Goal: Navigation & Orientation: Find specific page/section

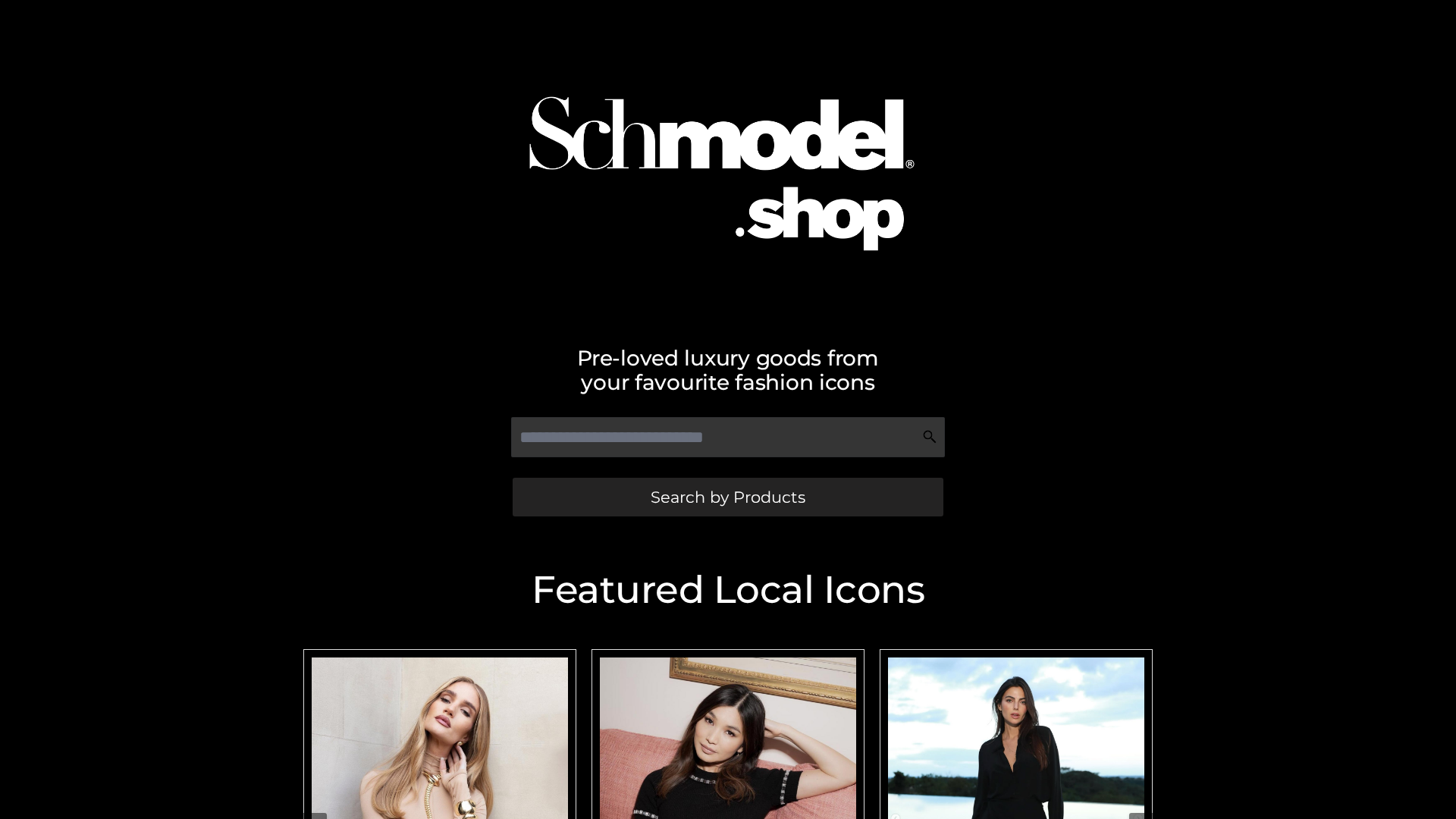
click at [728, 496] on span "Search by Products" at bounding box center [728, 497] width 154 height 16
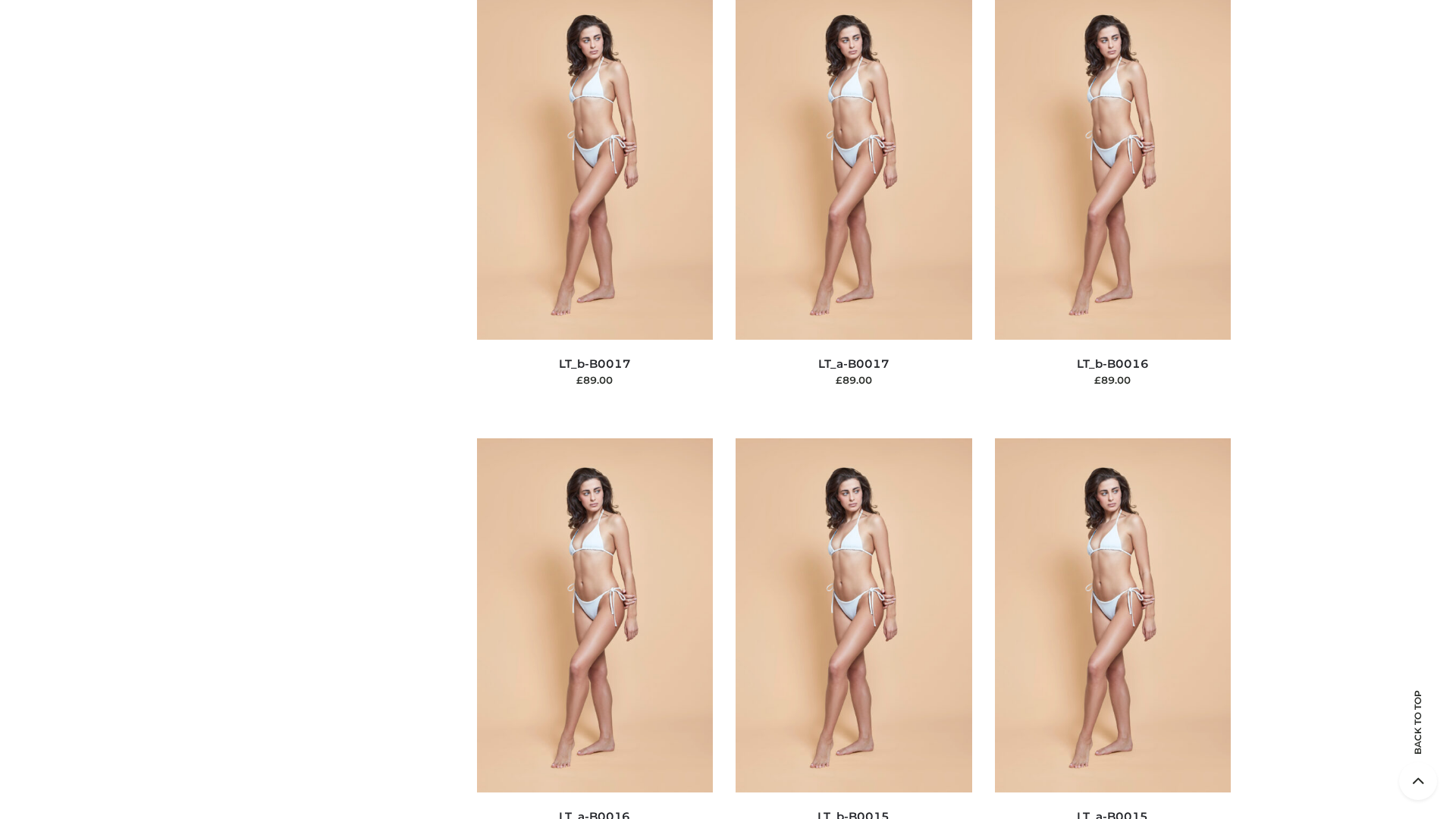
scroll to position [4981, 0]
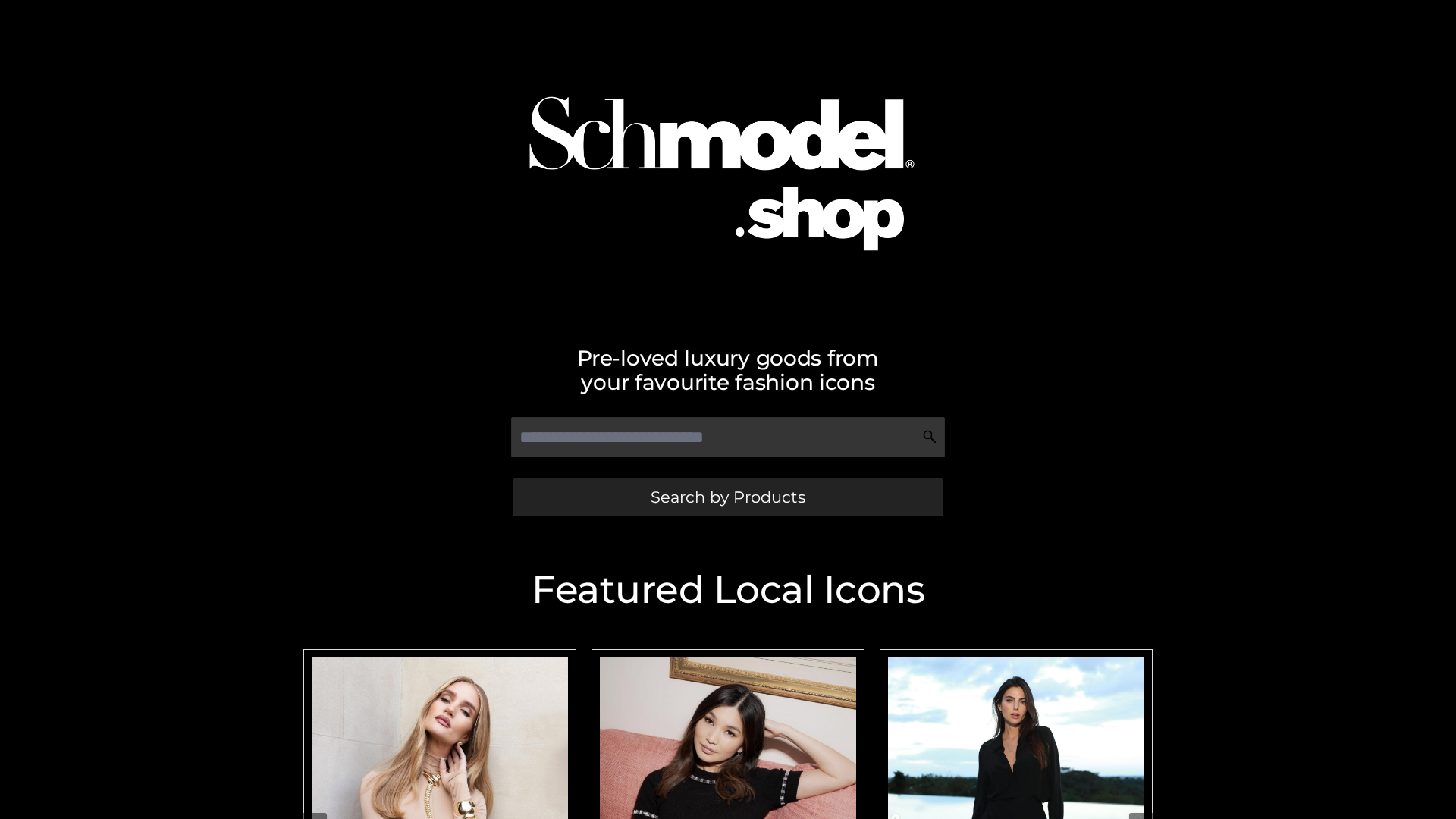
click at [728, 496] on span "Search by Products" at bounding box center [728, 497] width 154 height 16
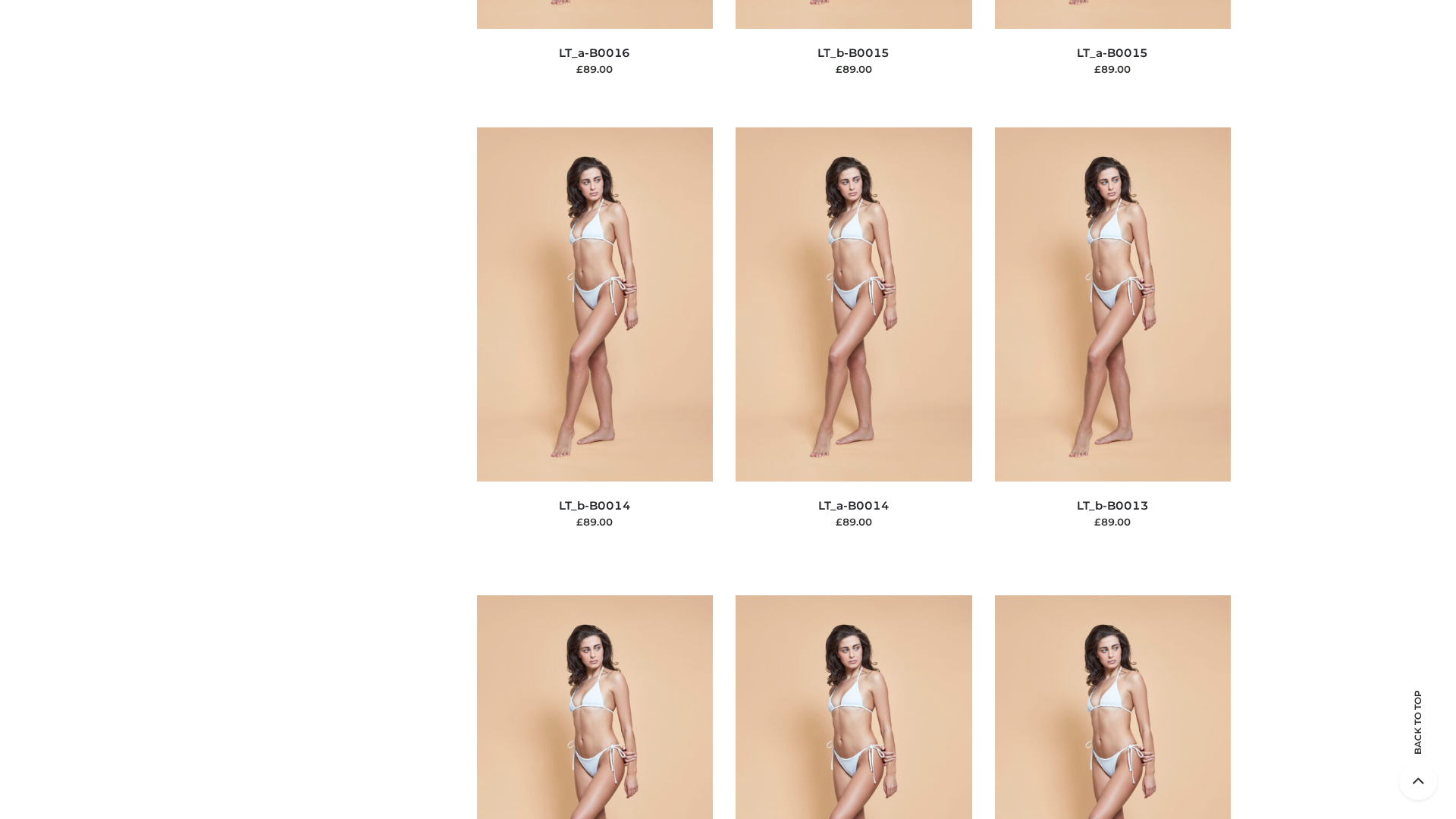
scroll to position [5391, 0]
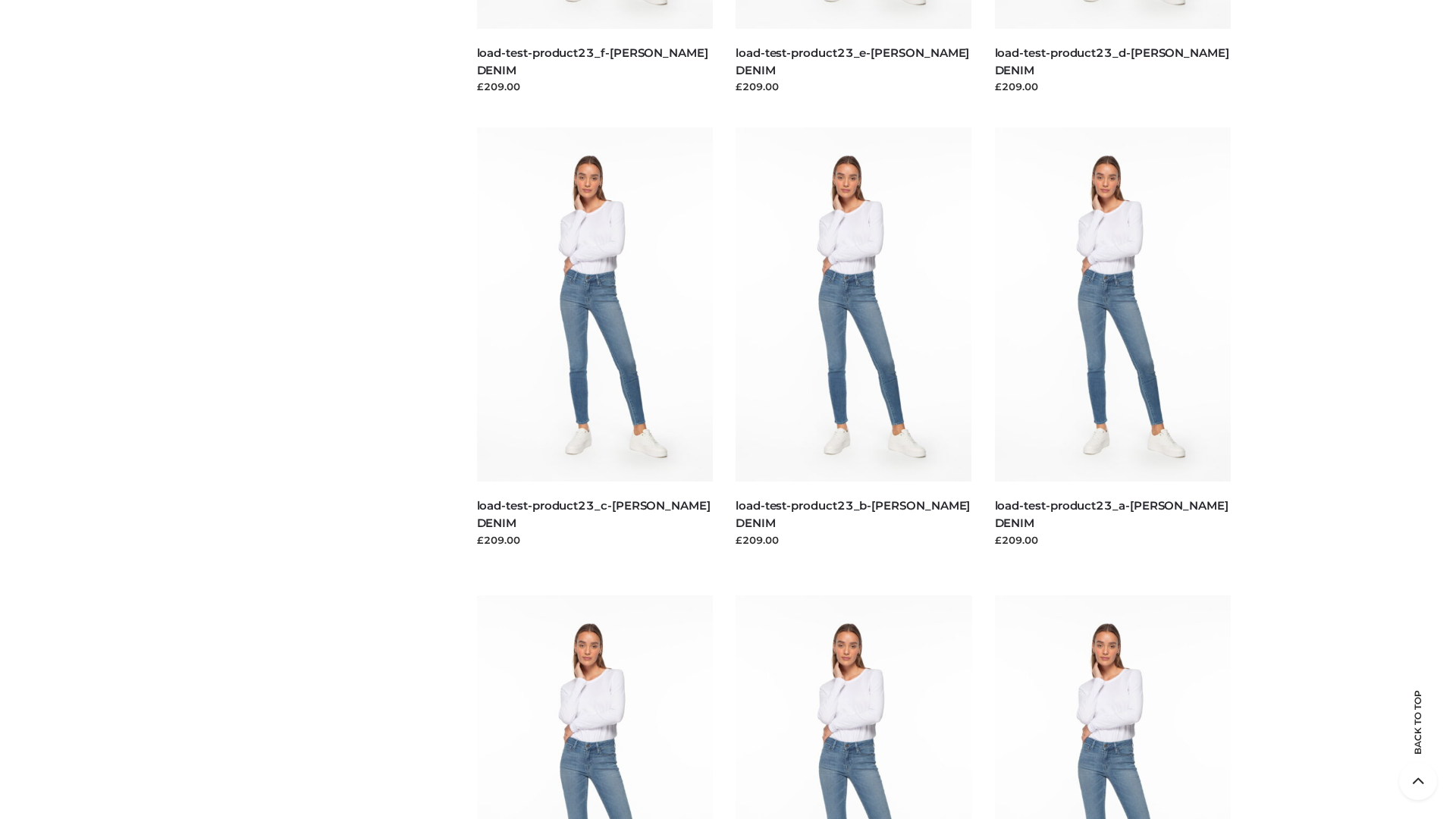
scroll to position [1330, 0]
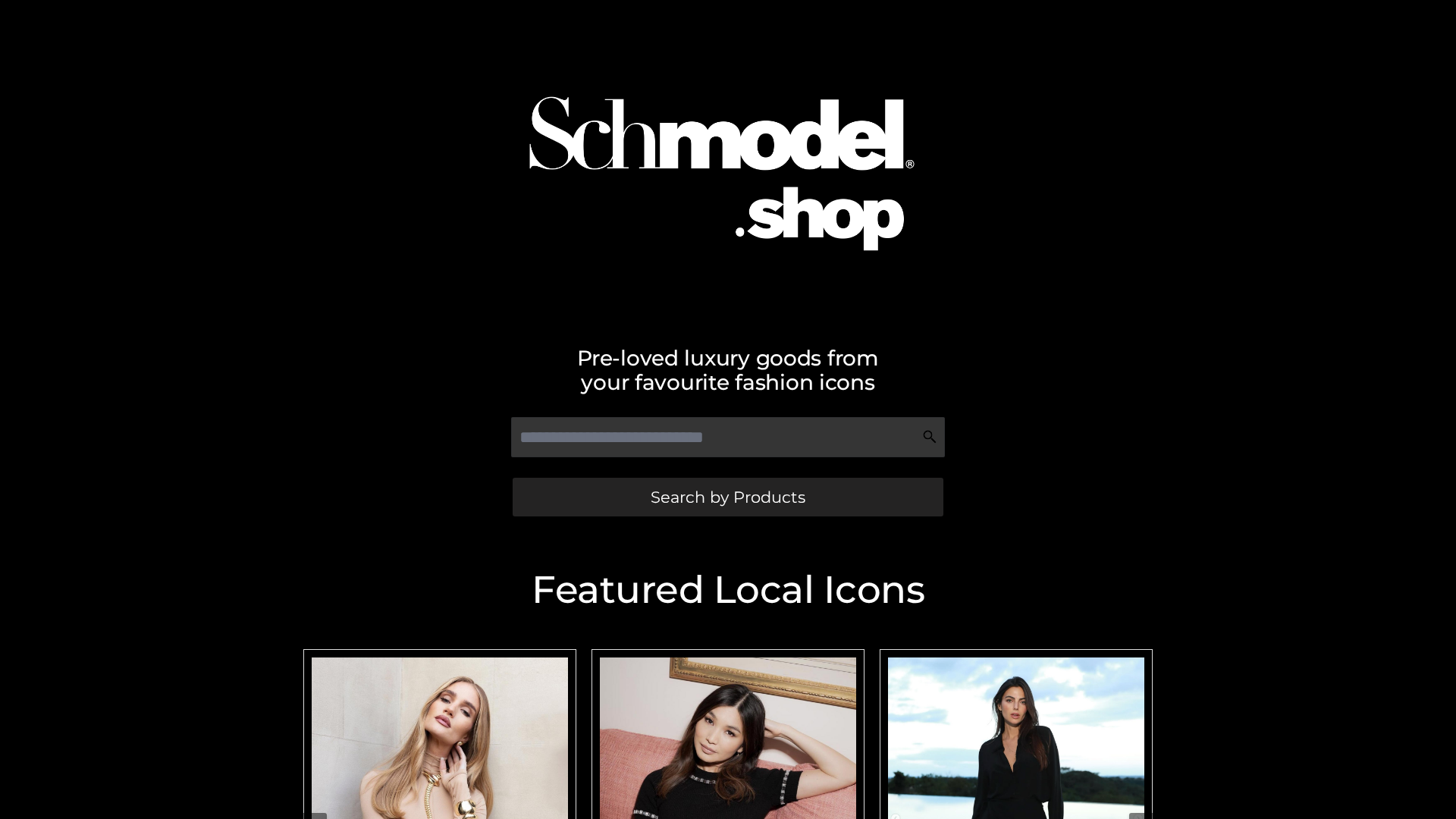
click at [728, 496] on span "Search by Products" at bounding box center [728, 497] width 154 height 16
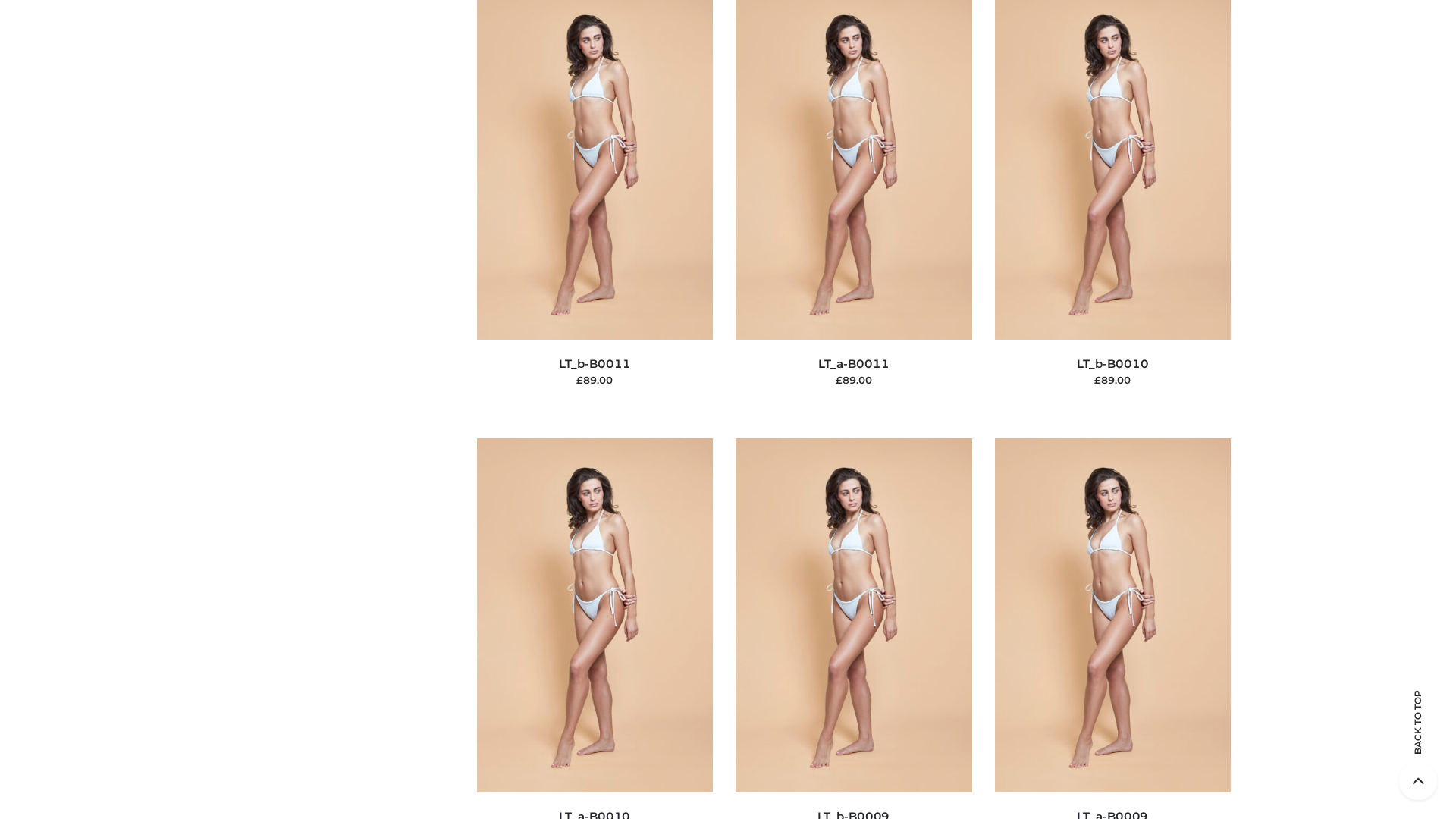
scroll to position [6807, 0]
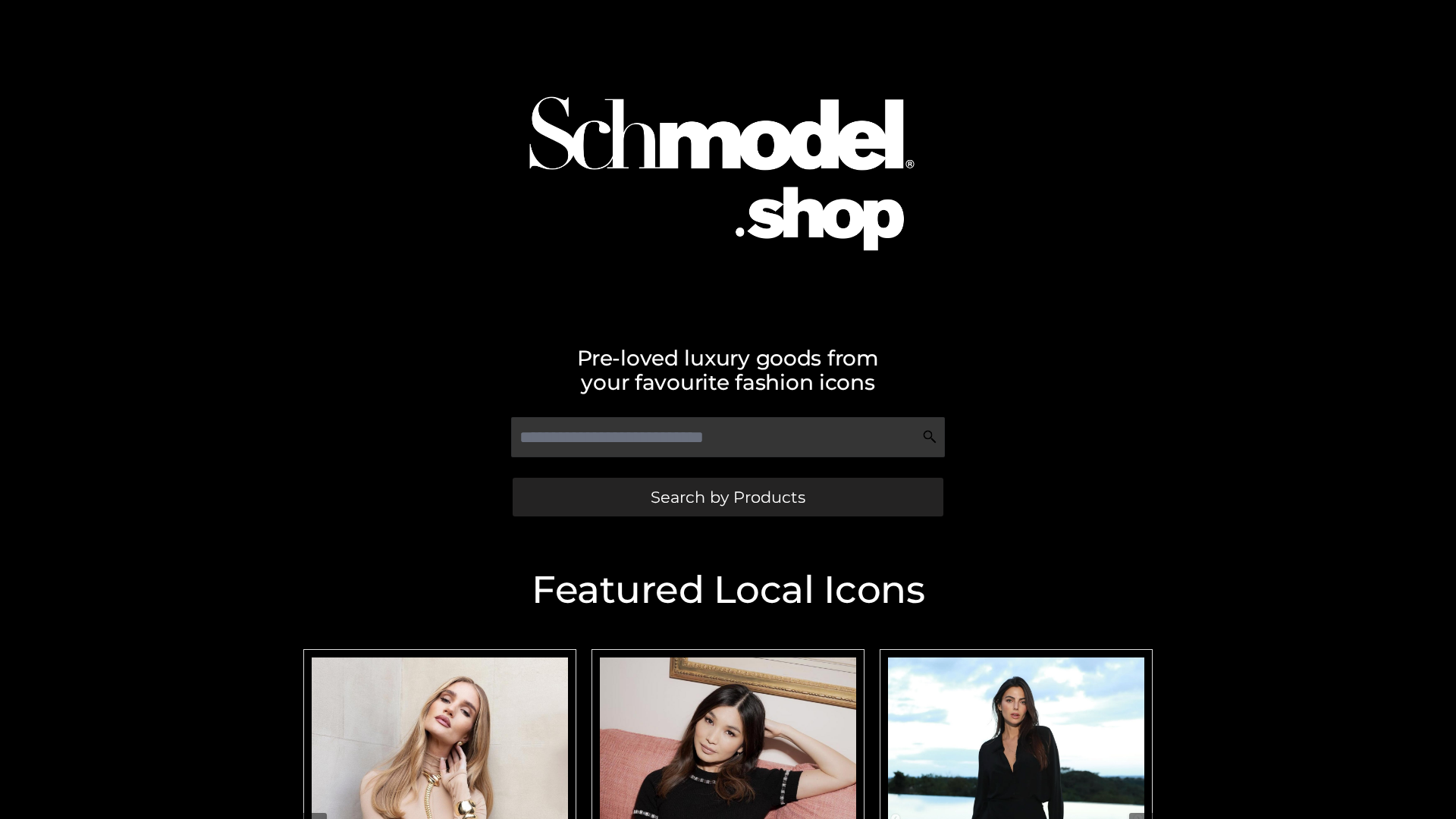
click at [728, 496] on span "Search by Products" at bounding box center [728, 497] width 154 height 16
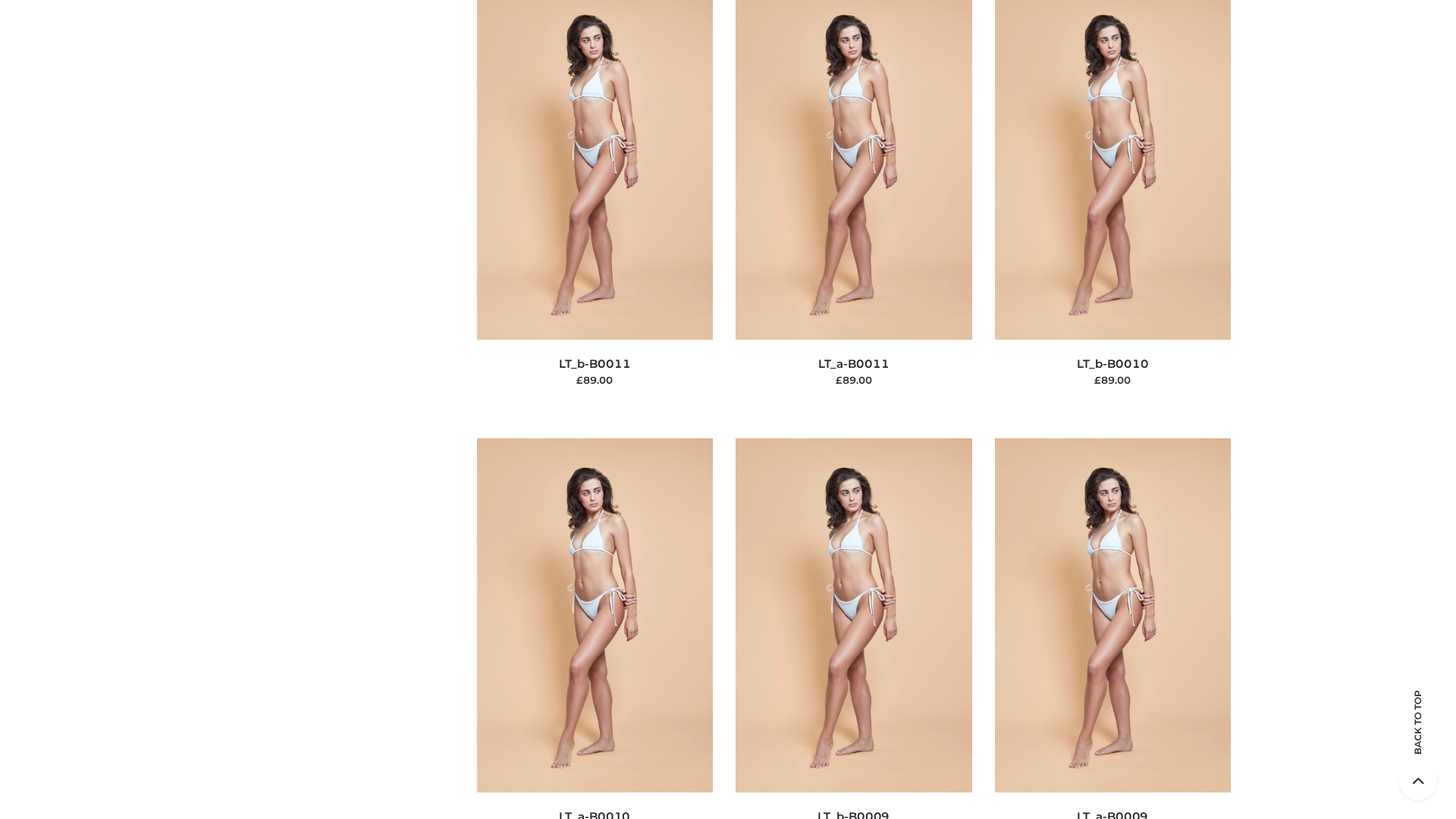
scroll to position [6807, 0]
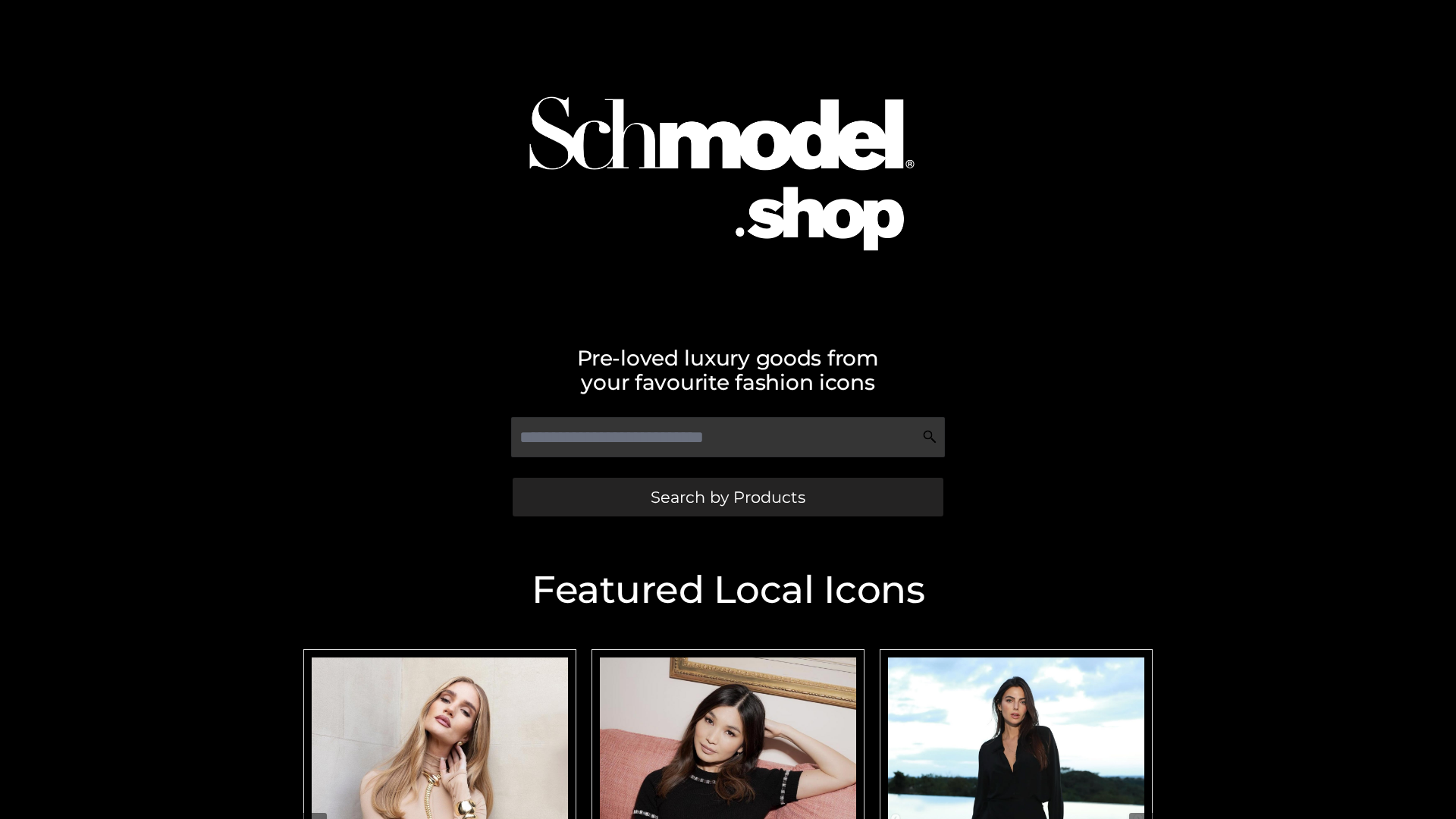
click at [728, 496] on span "Search by Products" at bounding box center [728, 497] width 154 height 16
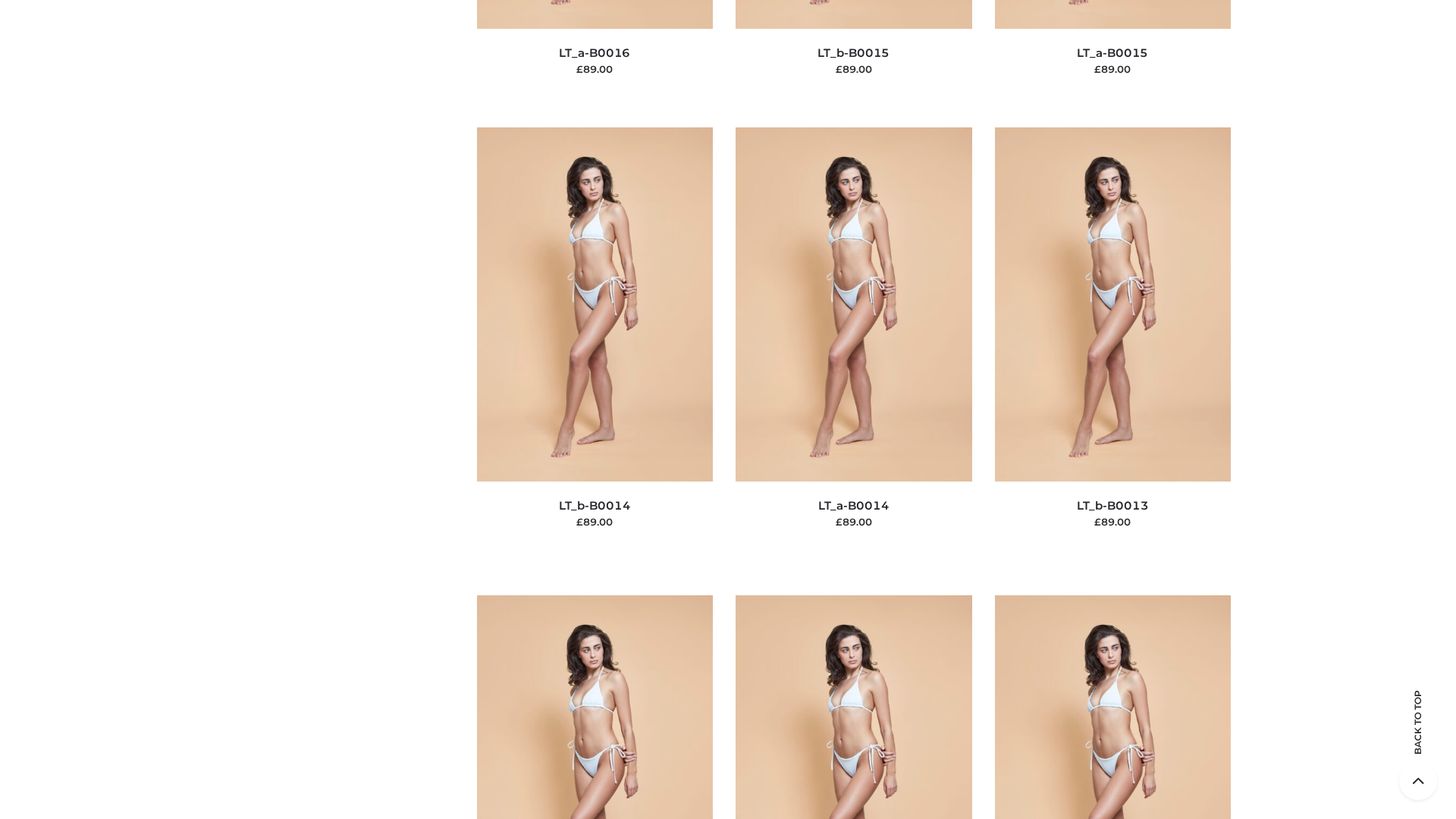
scroll to position [5391, 0]
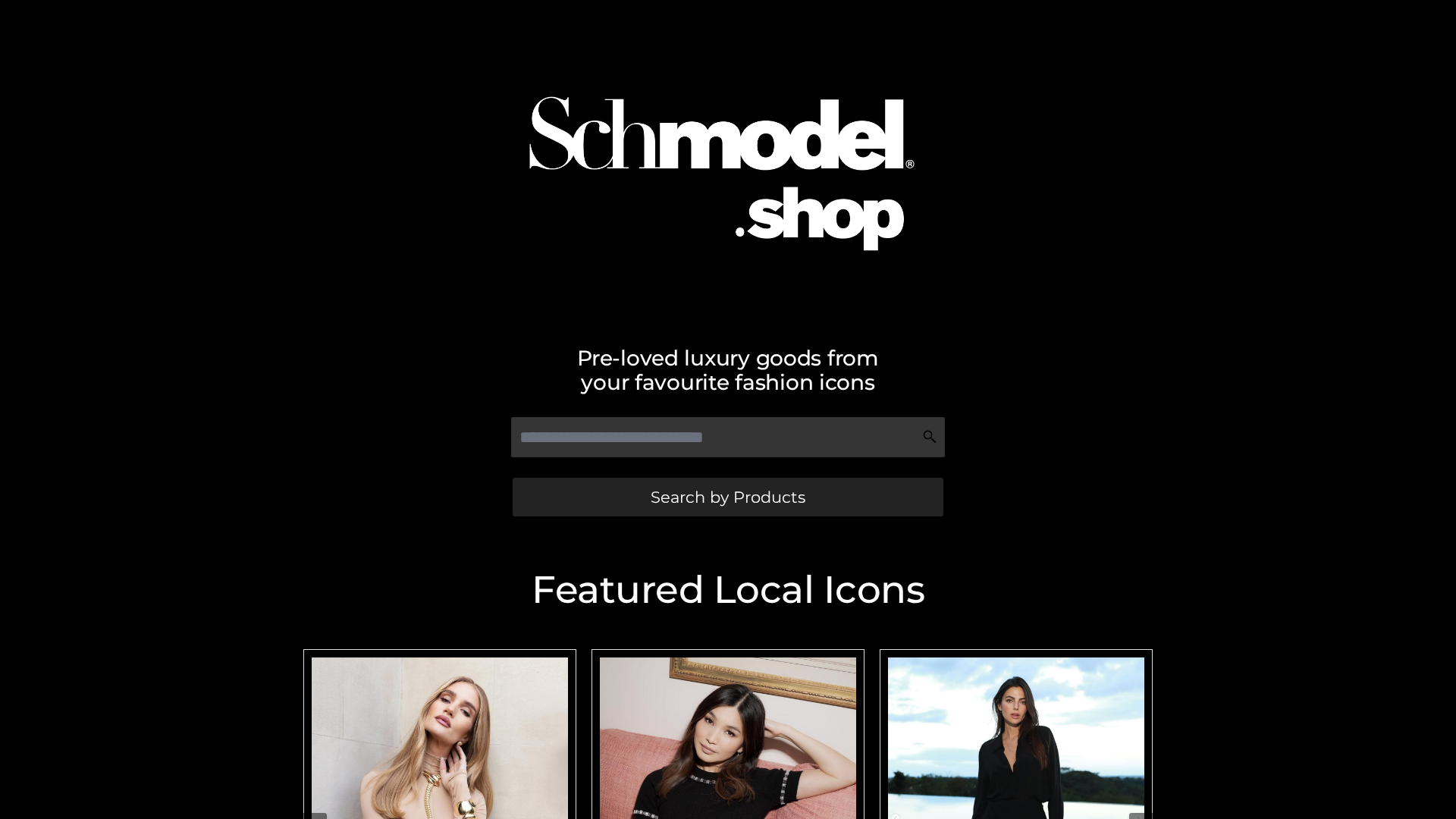
click at [728, 496] on span "Search by Products" at bounding box center [728, 497] width 154 height 16
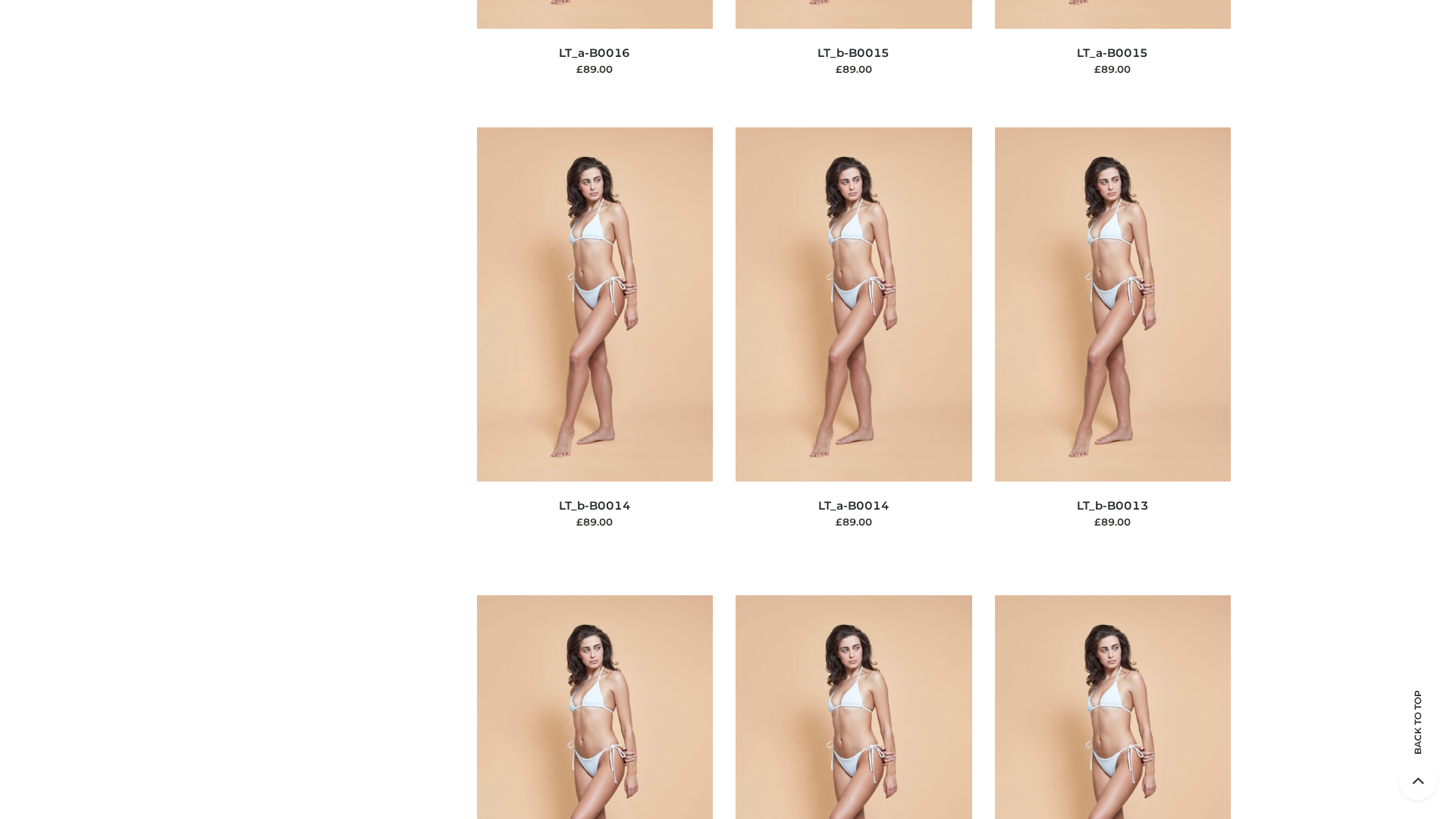
scroll to position [5391, 0]
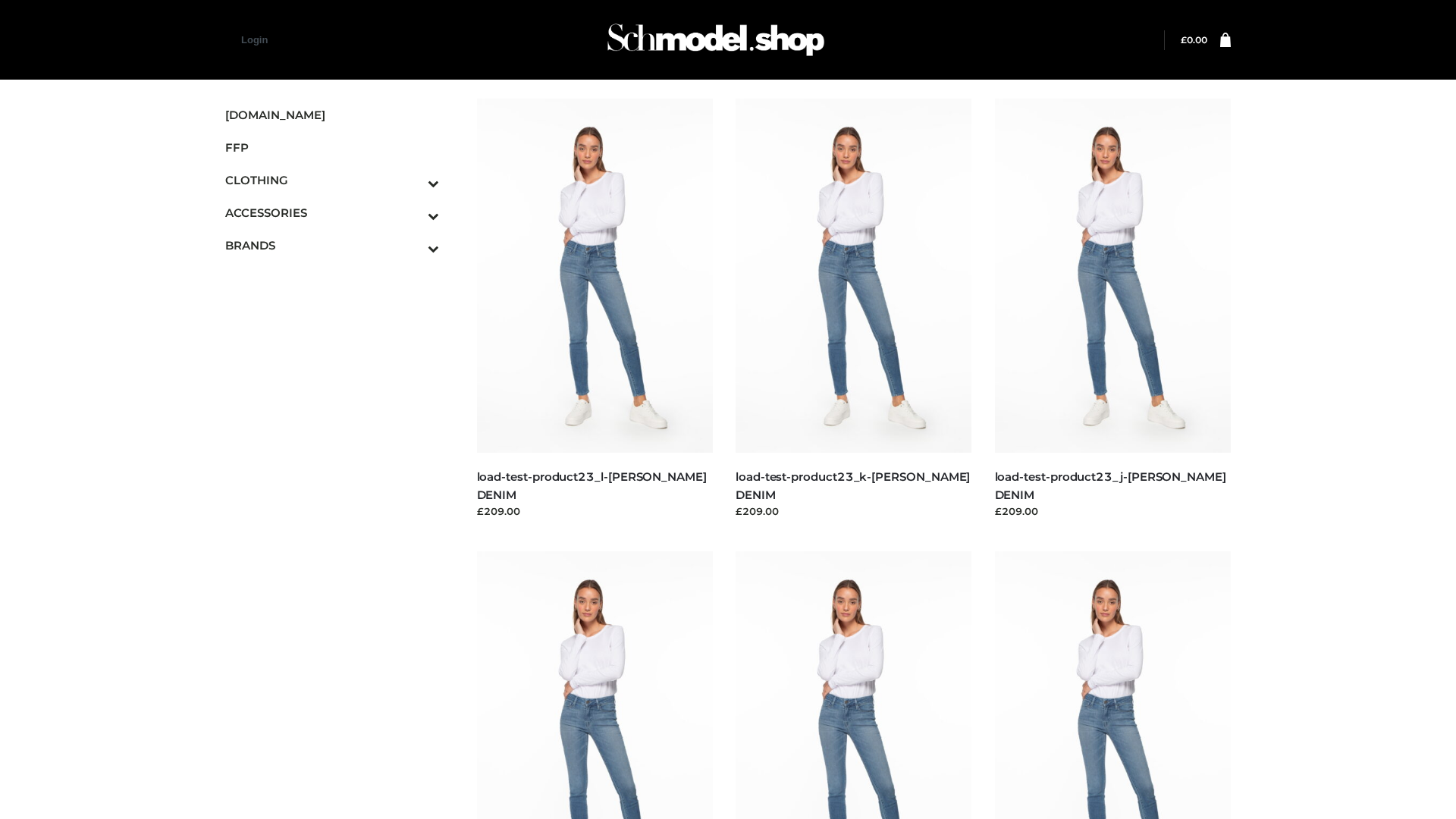
scroll to position [1330, 0]
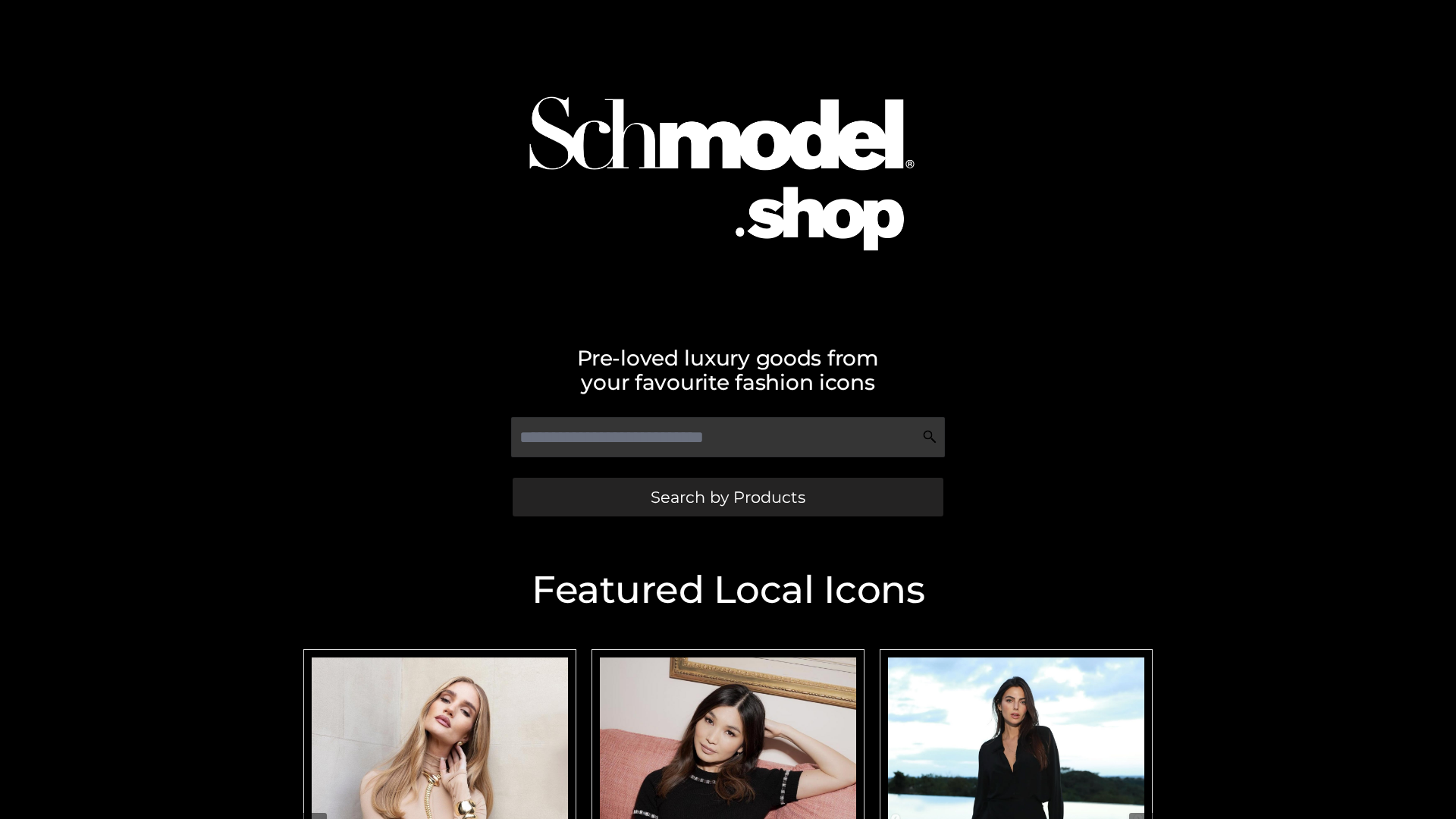
click at [728, 496] on span "Search by Products" at bounding box center [728, 497] width 154 height 16
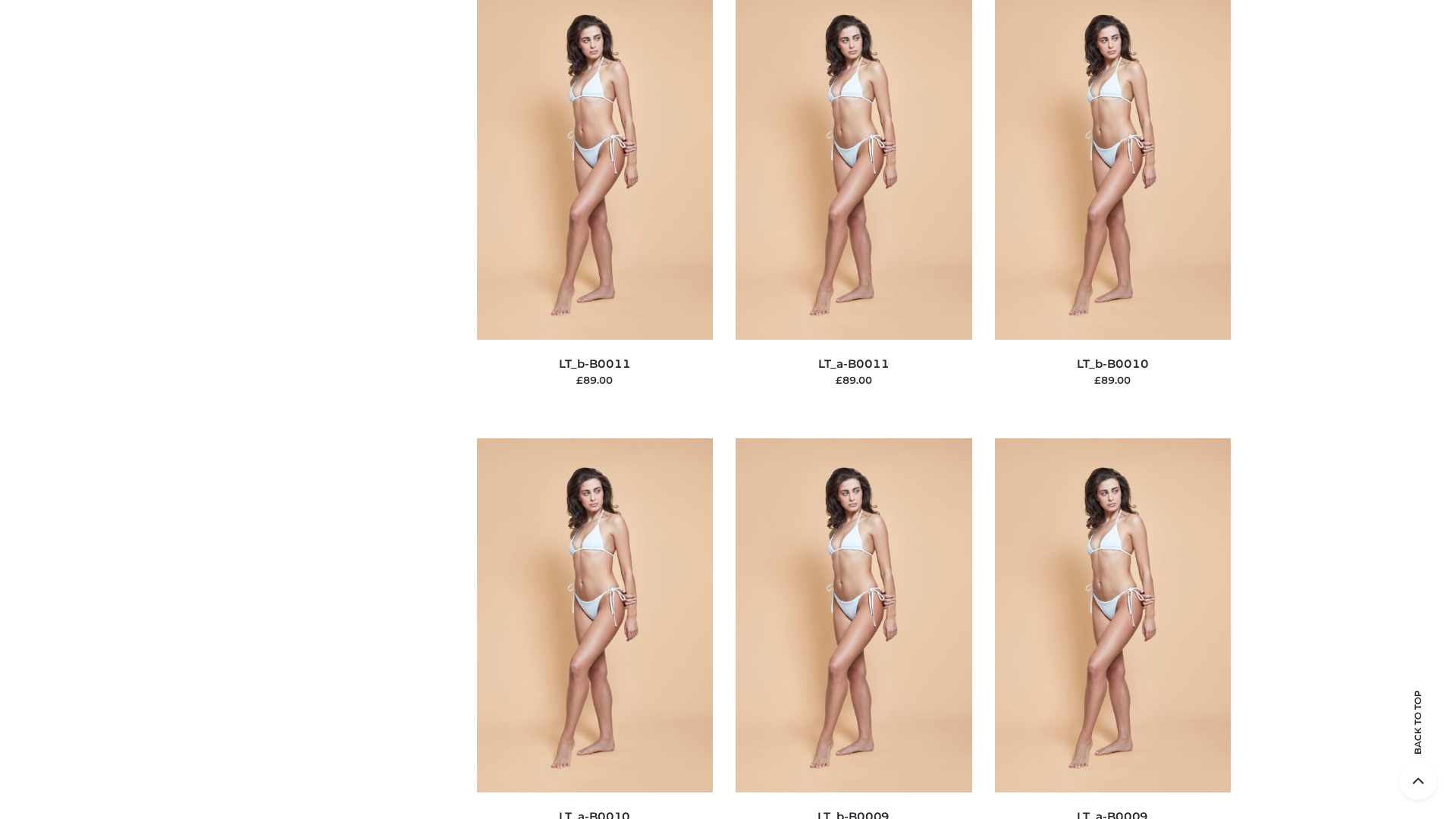
scroll to position [6807, 0]
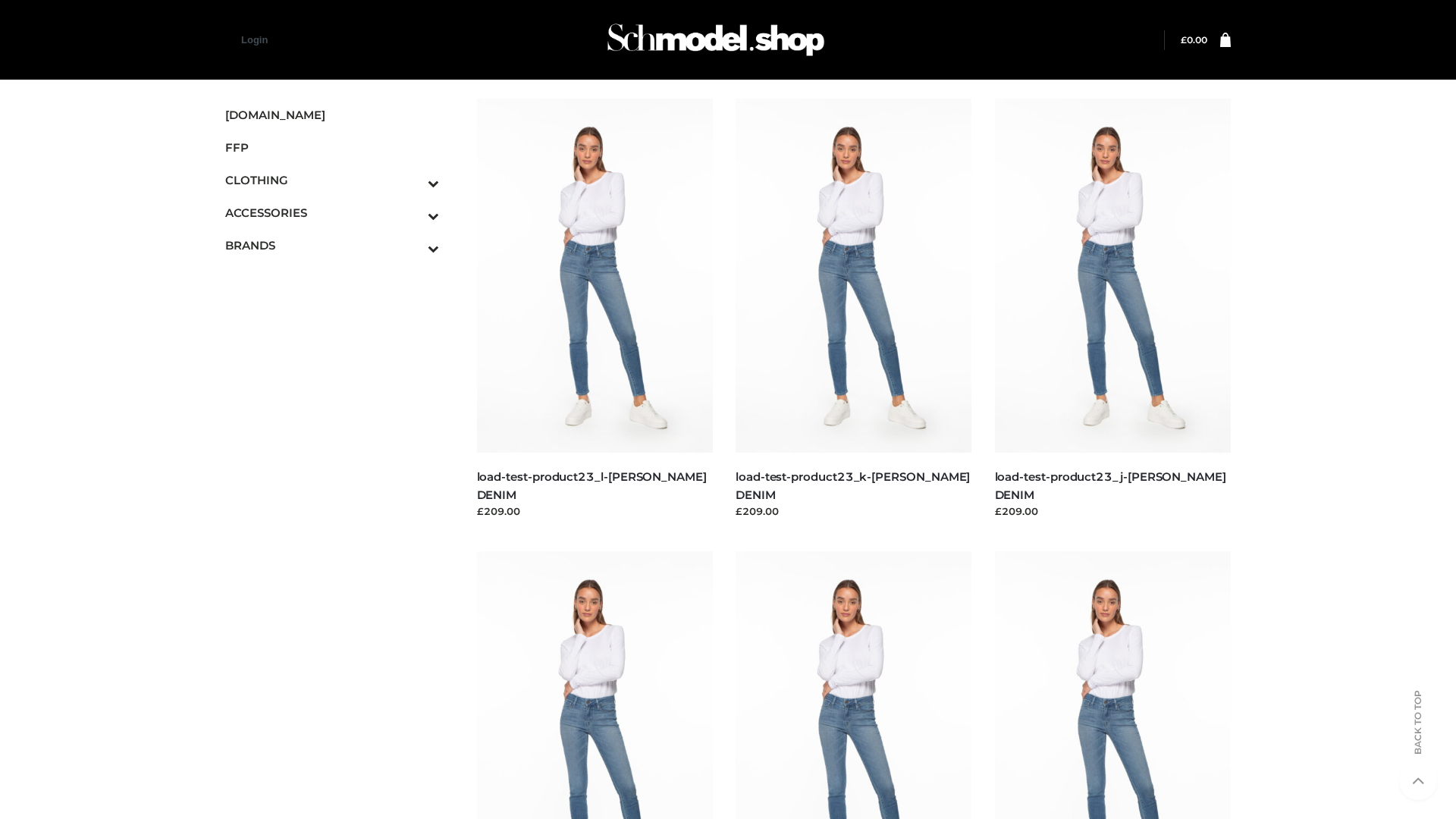
scroll to position [1330, 0]
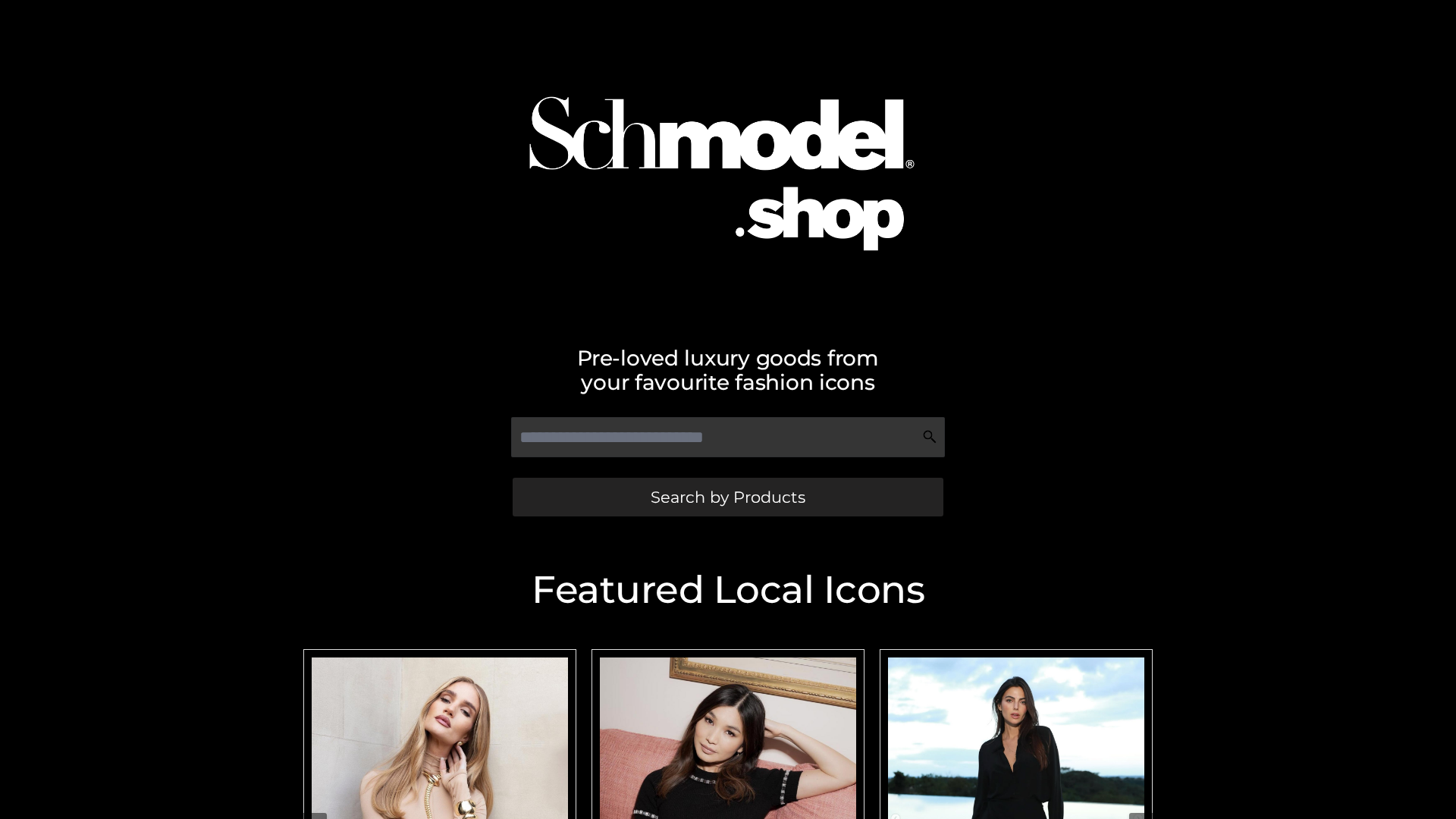
click at [728, 496] on span "Search by Products" at bounding box center [728, 497] width 154 height 16
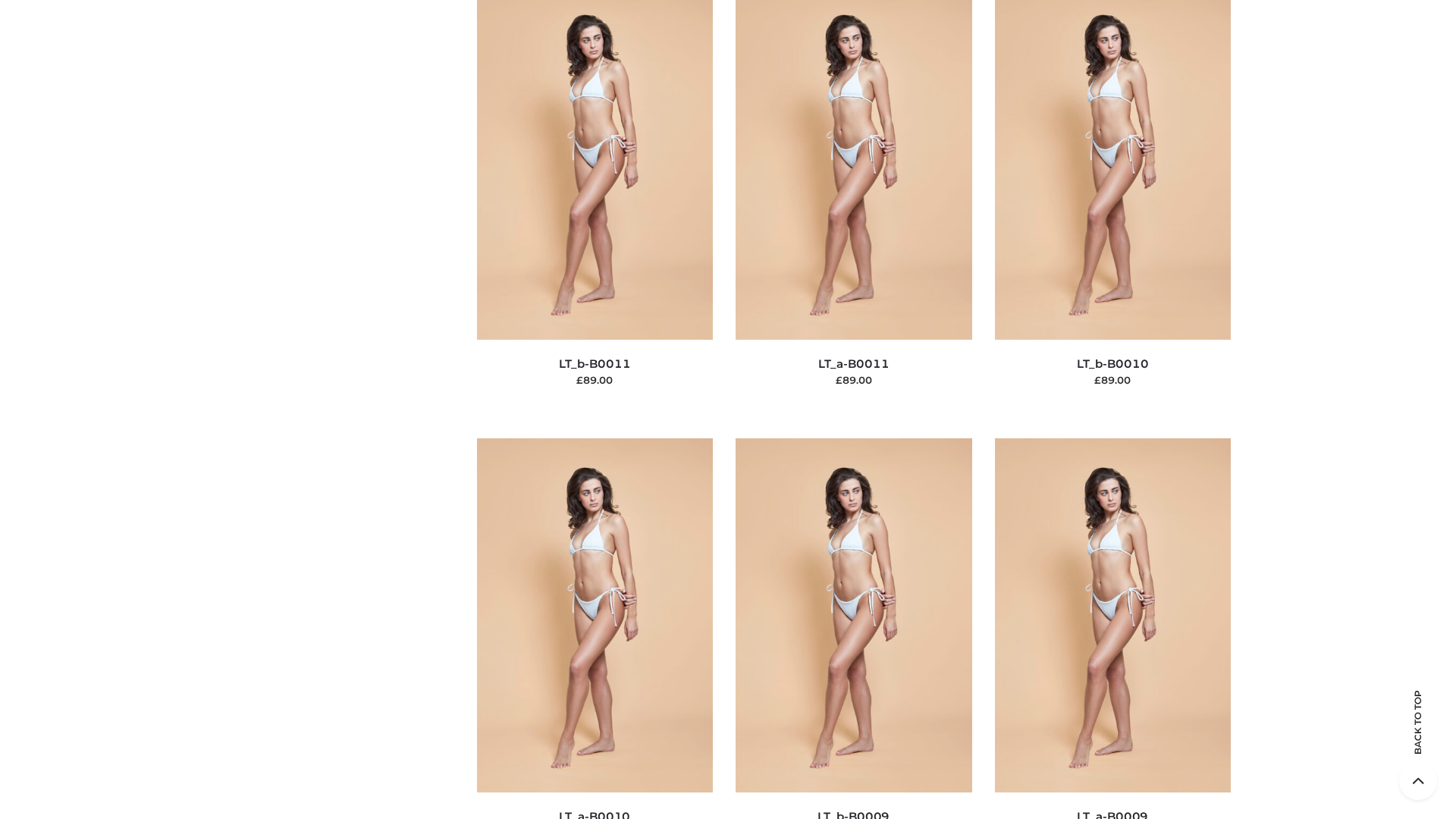
scroll to position [6807, 0]
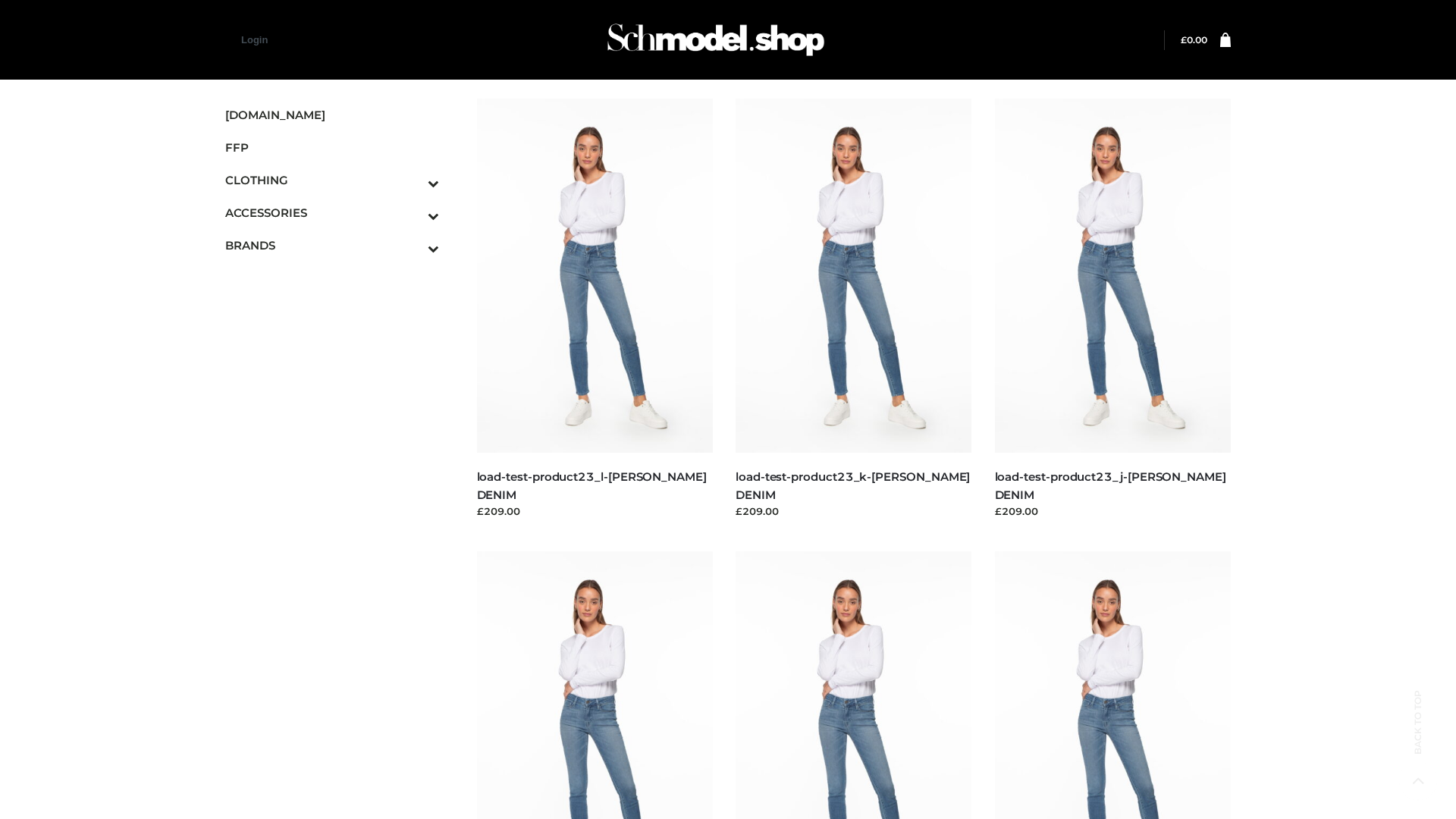
scroll to position [1330, 0]
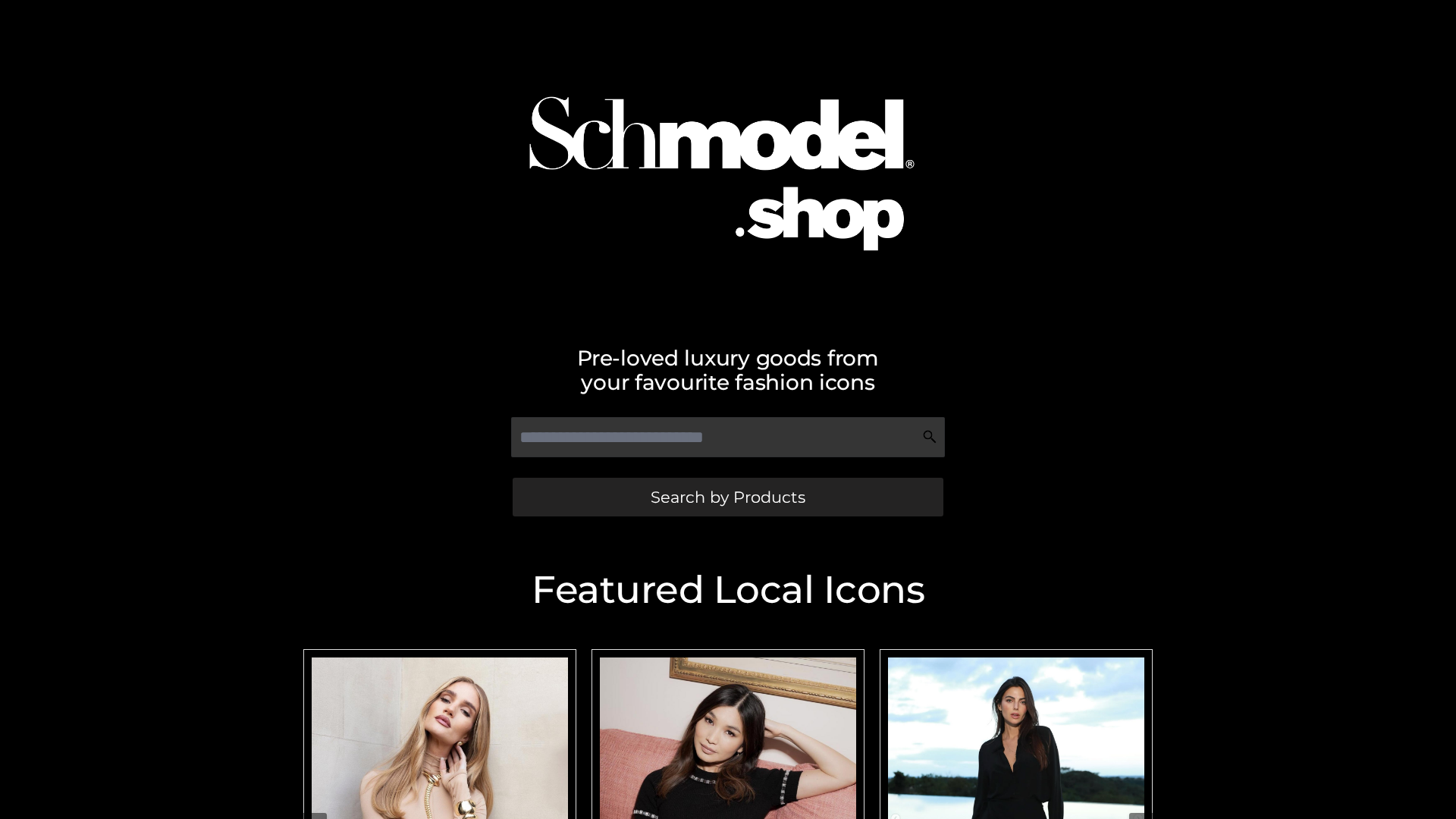
click at [728, 496] on span "Search by Products" at bounding box center [728, 497] width 154 height 16
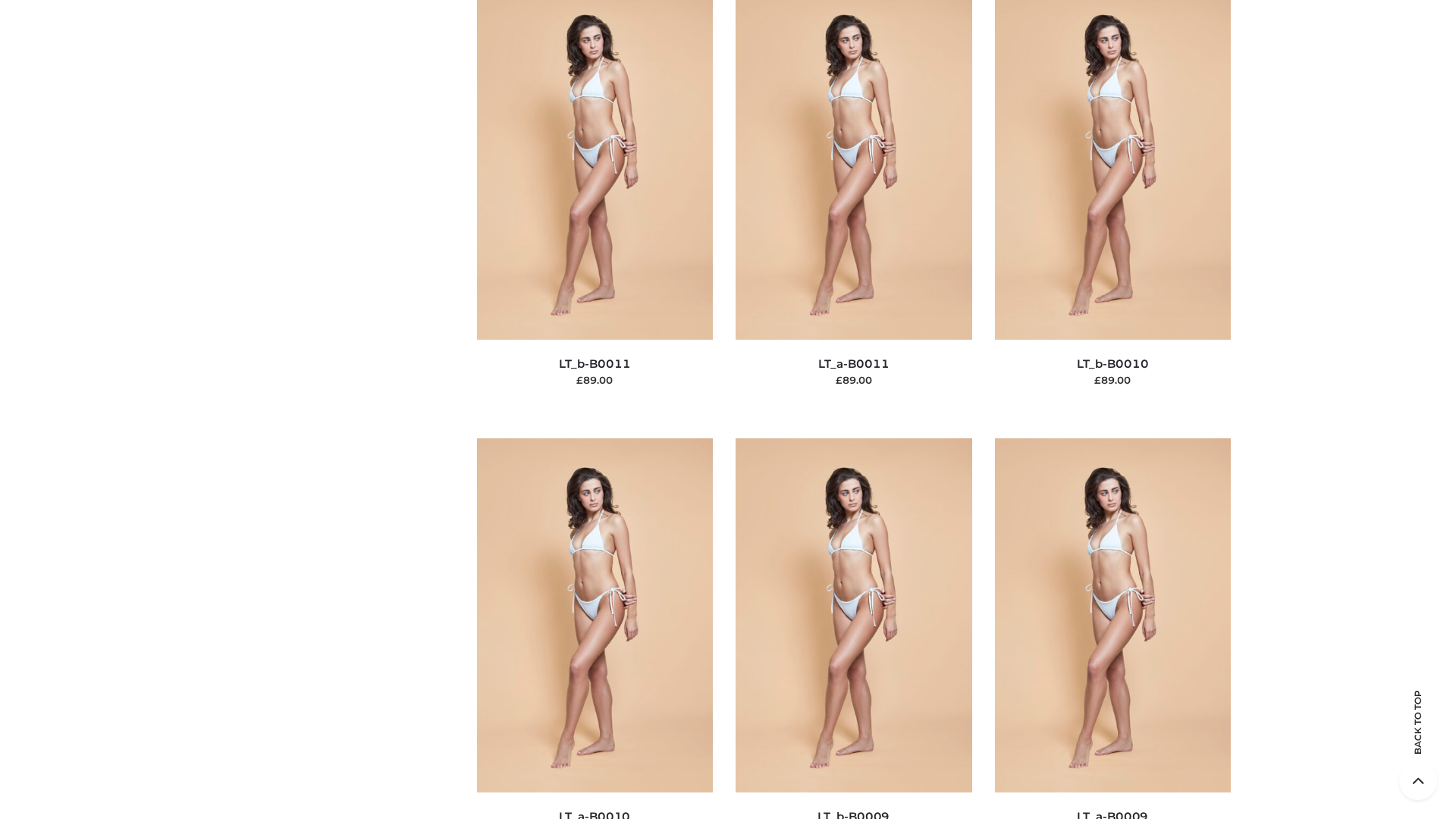
scroll to position [6807, 0]
